Goal: Information Seeking & Learning: Learn about a topic

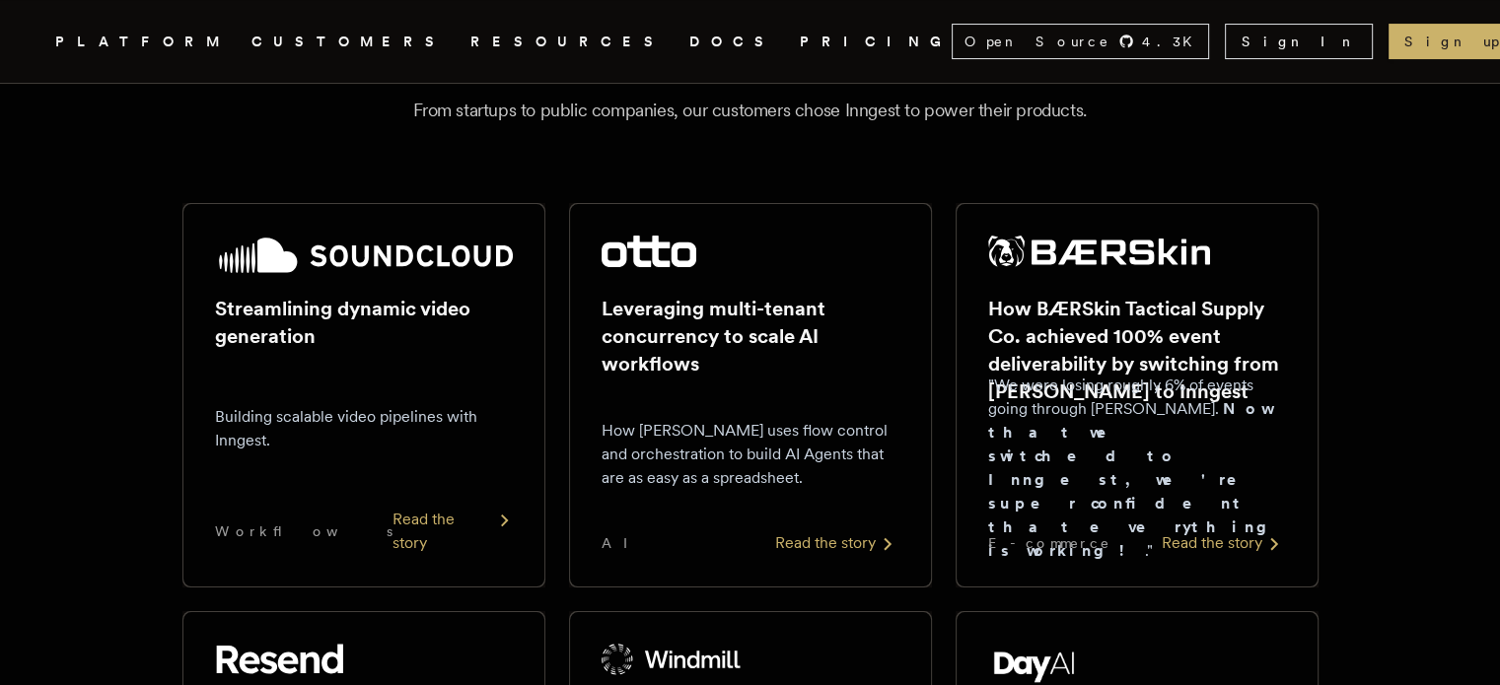
scroll to position [224, 0]
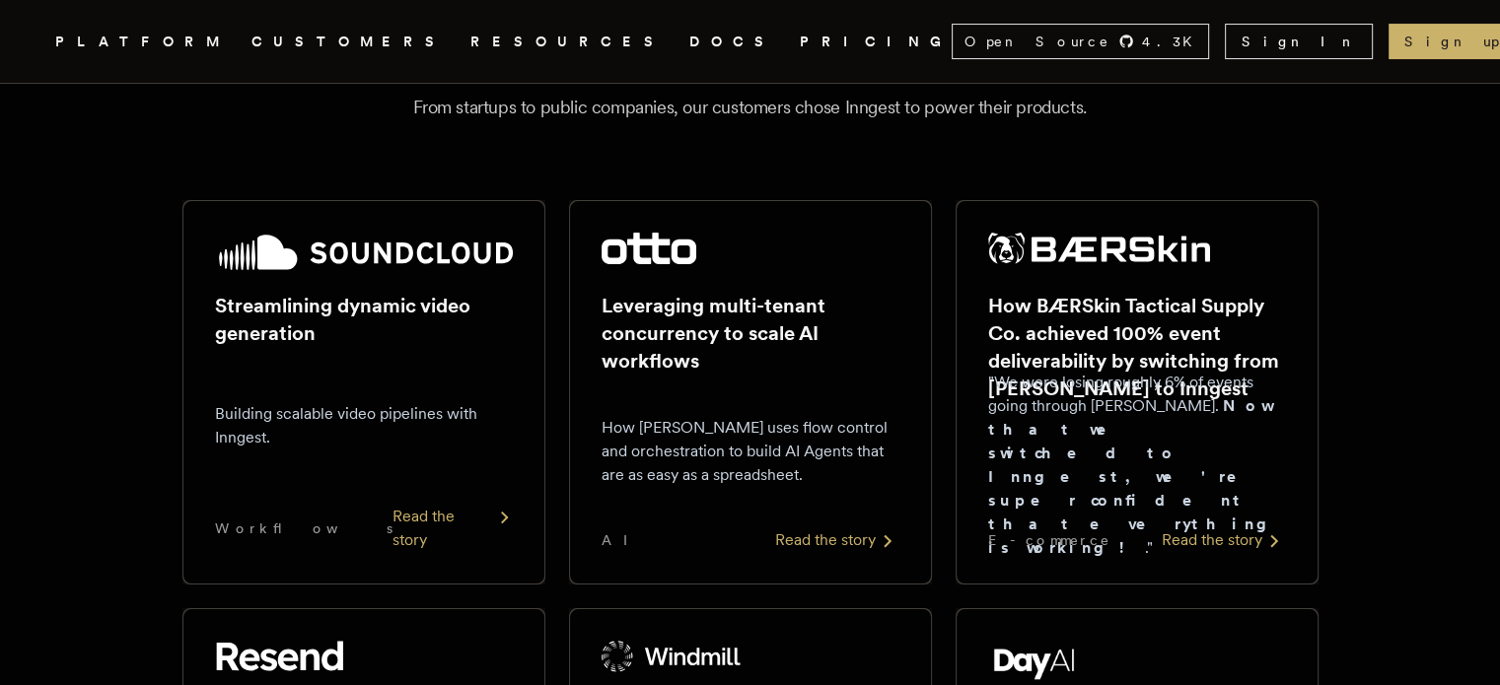
click at [379, 430] on p "Building scalable video pipelines with Inngest." at bounding box center [364, 425] width 298 height 47
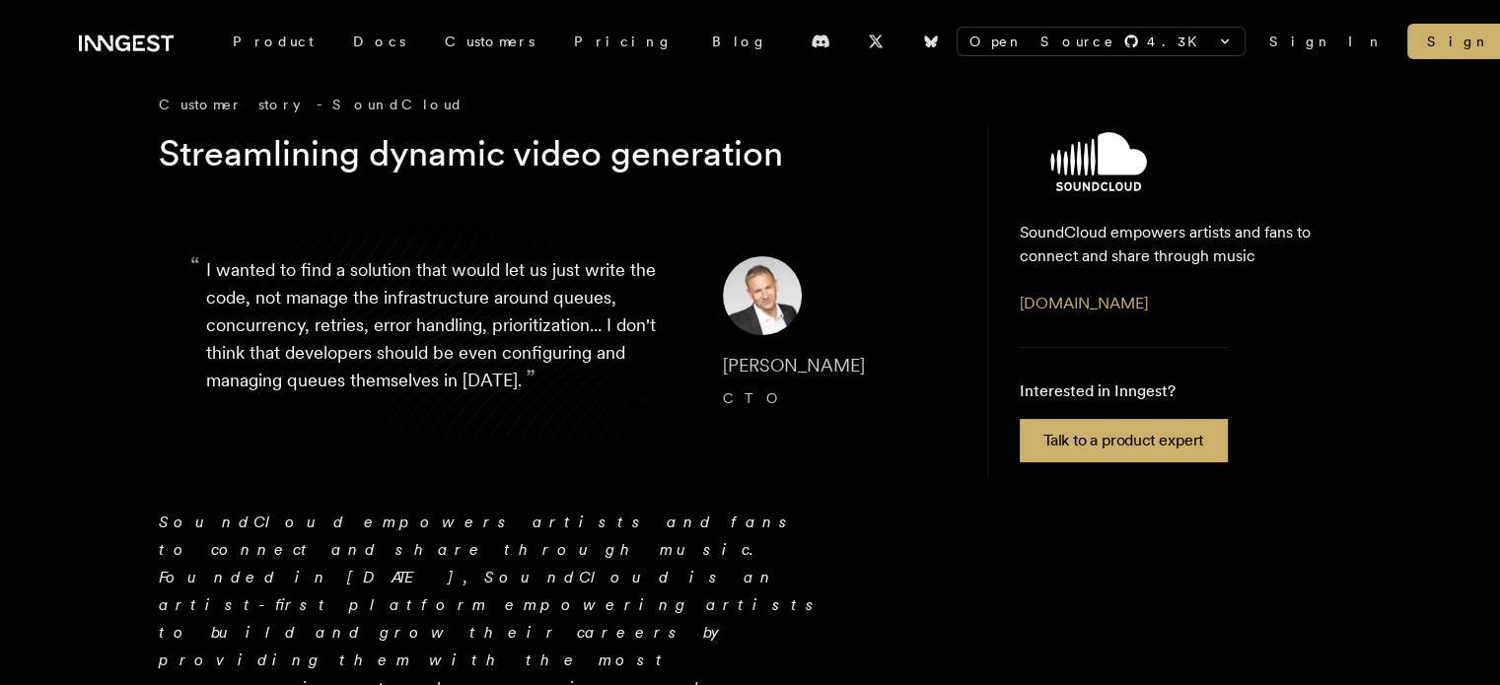
scroll to position [34, 0]
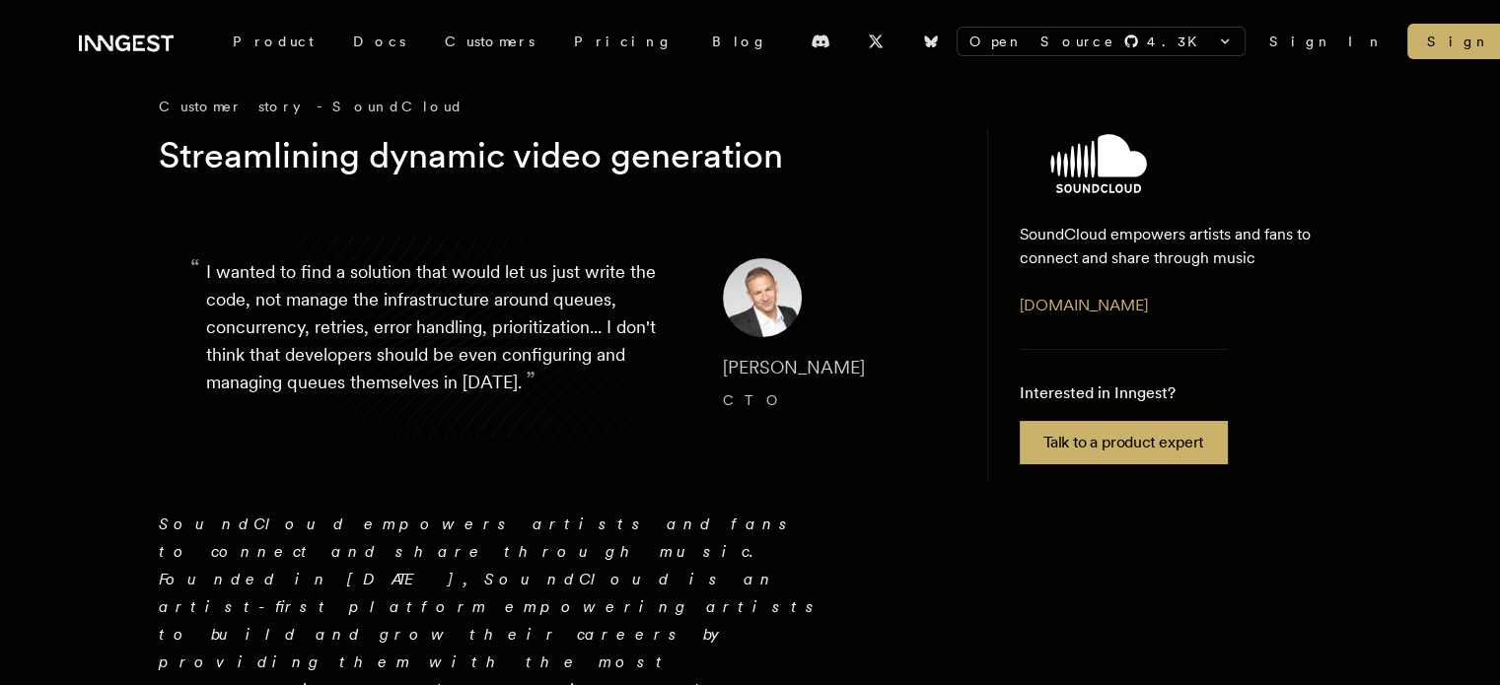
click at [262, 309] on p "“ I wanted to find a solution that would let us just write the code, not manage…" at bounding box center [448, 337] width 485 height 158
drag, startPoint x: 262, startPoint y: 309, endPoint x: 323, endPoint y: 307, distance: 61.2
click at [323, 307] on p "“ I wanted to find a solution that would let us just write the code, not manage…" at bounding box center [448, 337] width 485 height 158
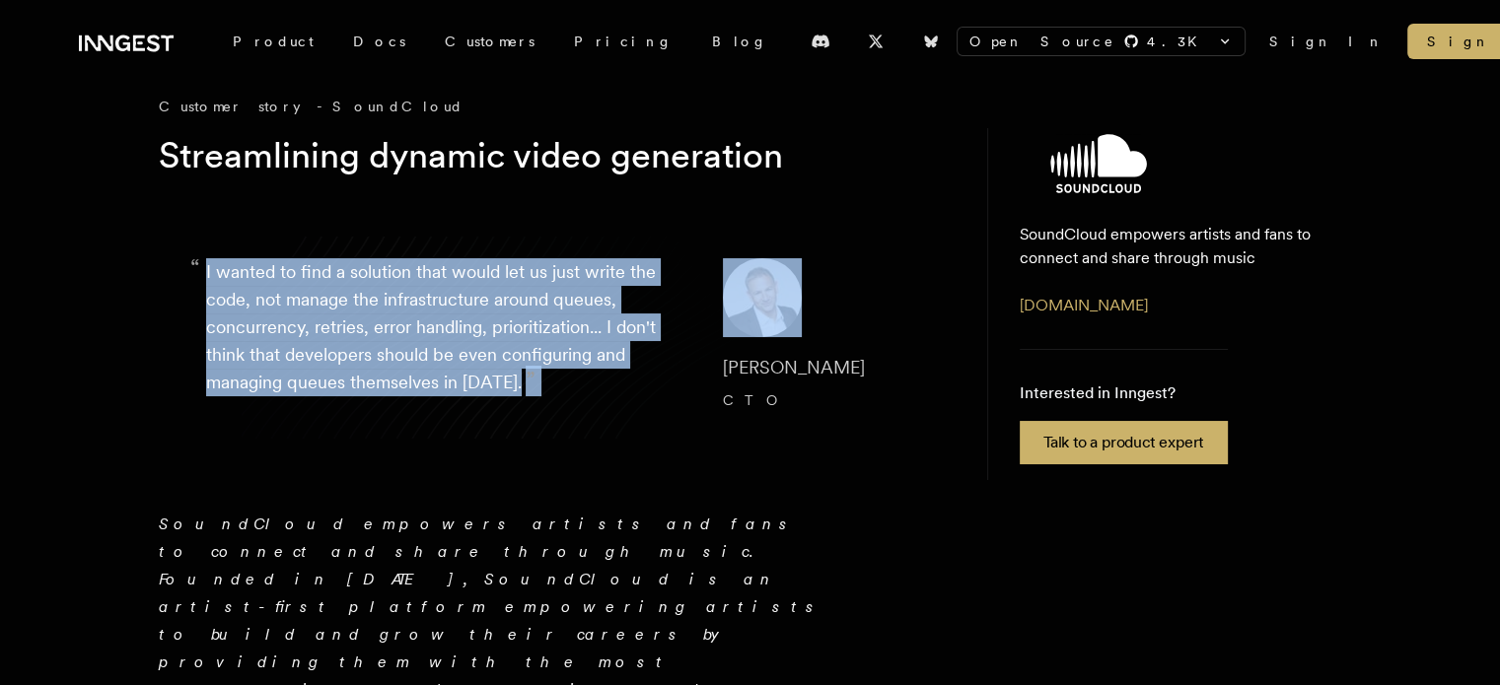
drag, startPoint x: 323, startPoint y: 307, endPoint x: 489, endPoint y: 318, distance: 166.1
click at [489, 318] on p "“ I wanted to find a solution that would let us just write the code, not manage…" at bounding box center [448, 337] width 485 height 158
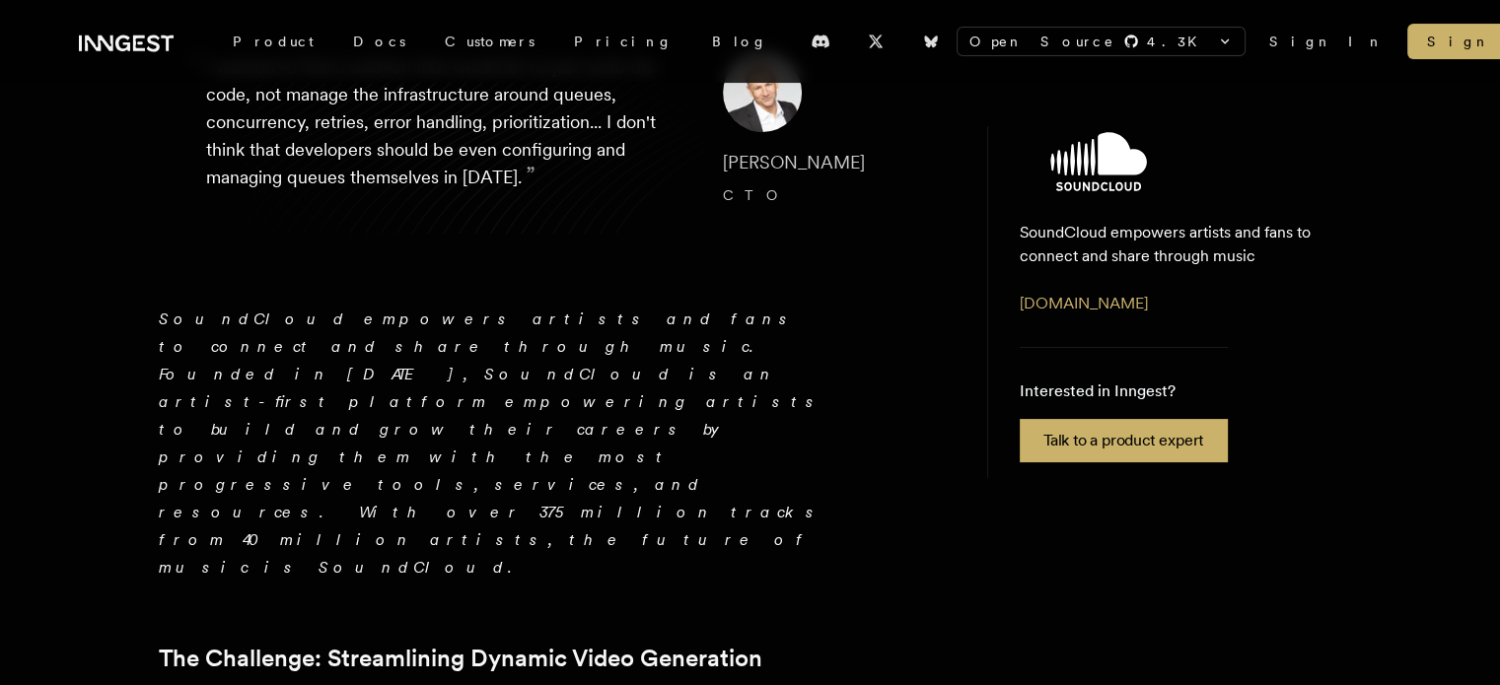
scroll to position [271, 0]
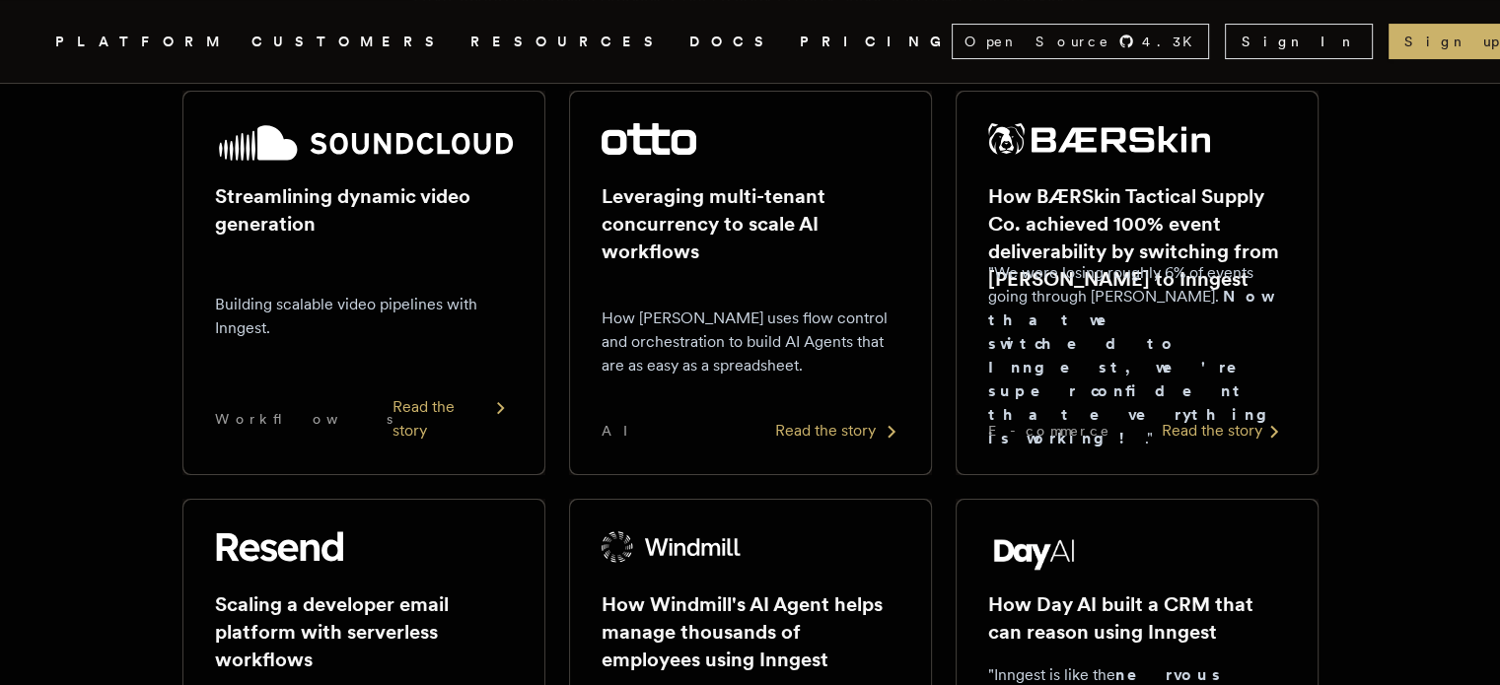
scroll to position [331, 0]
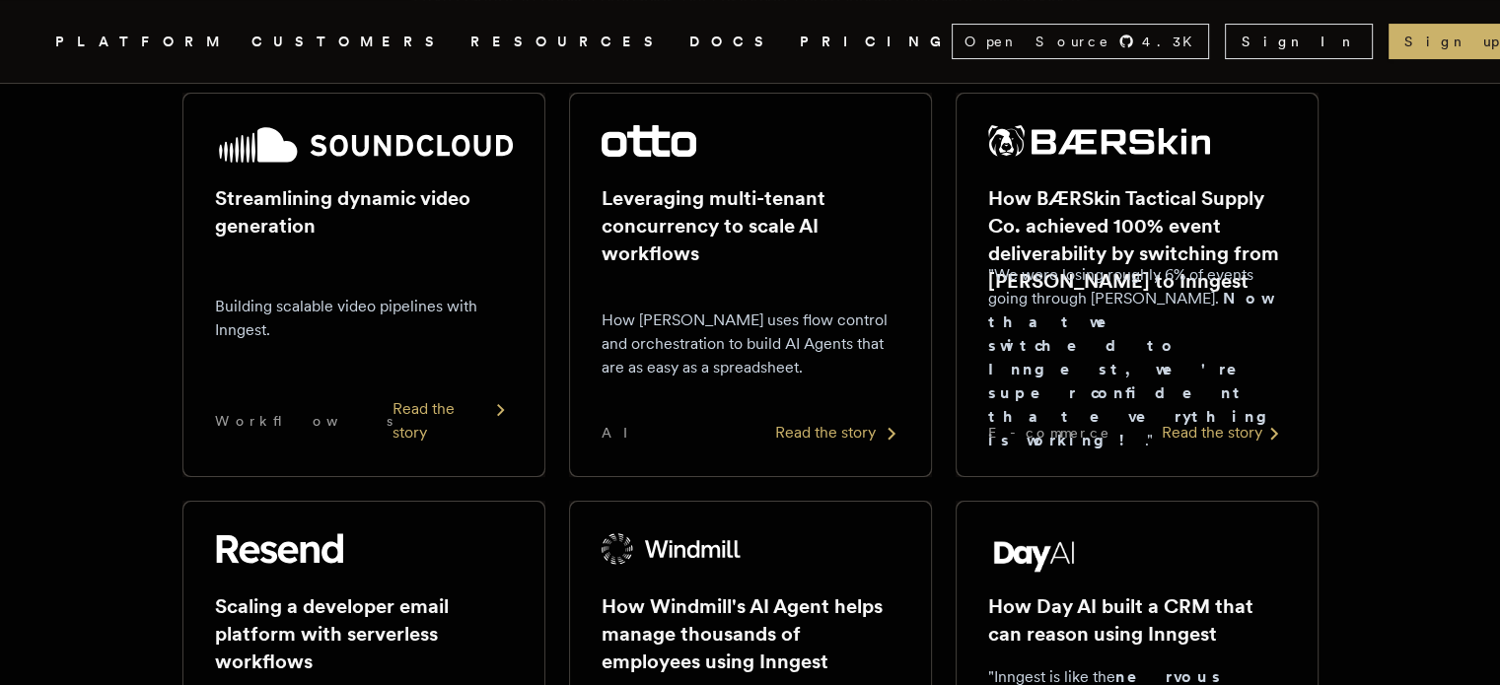
click at [778, 326] on p "How [PERSON_NAME] uses flow control and orchestration to build AI Agents that a…" at bounding box center [750, 344] width 298 height 71
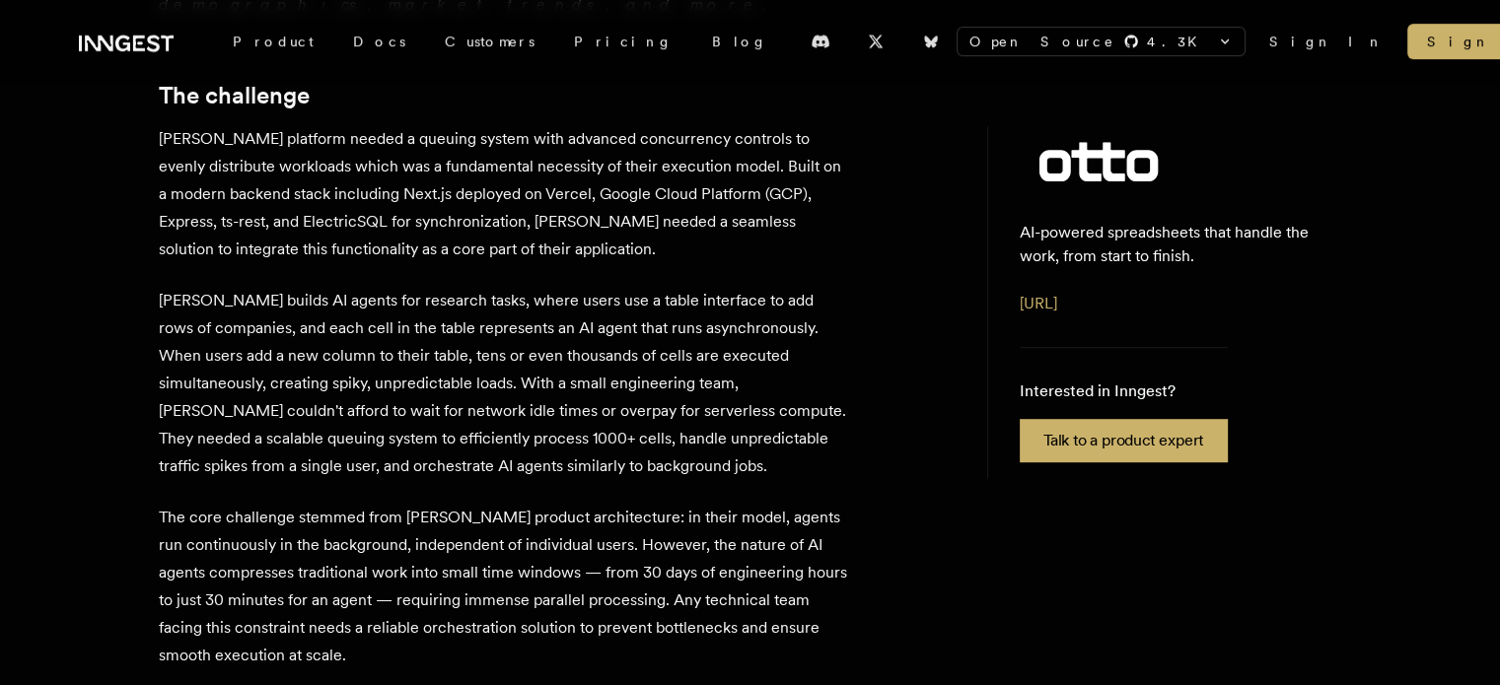
scroll to position [1284, 0]
